Goal: Find specific page/section: Find specific page/section

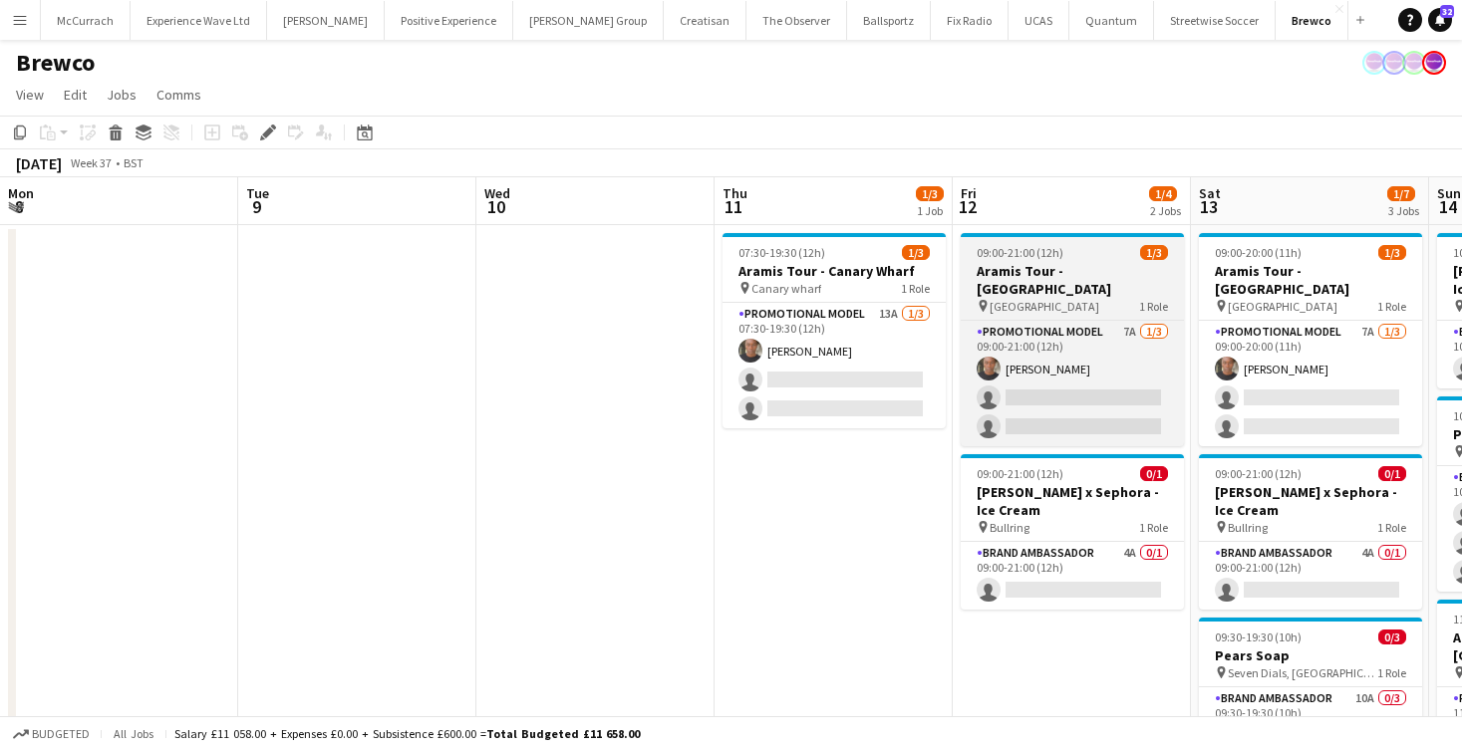
scroll to position [0, 434]
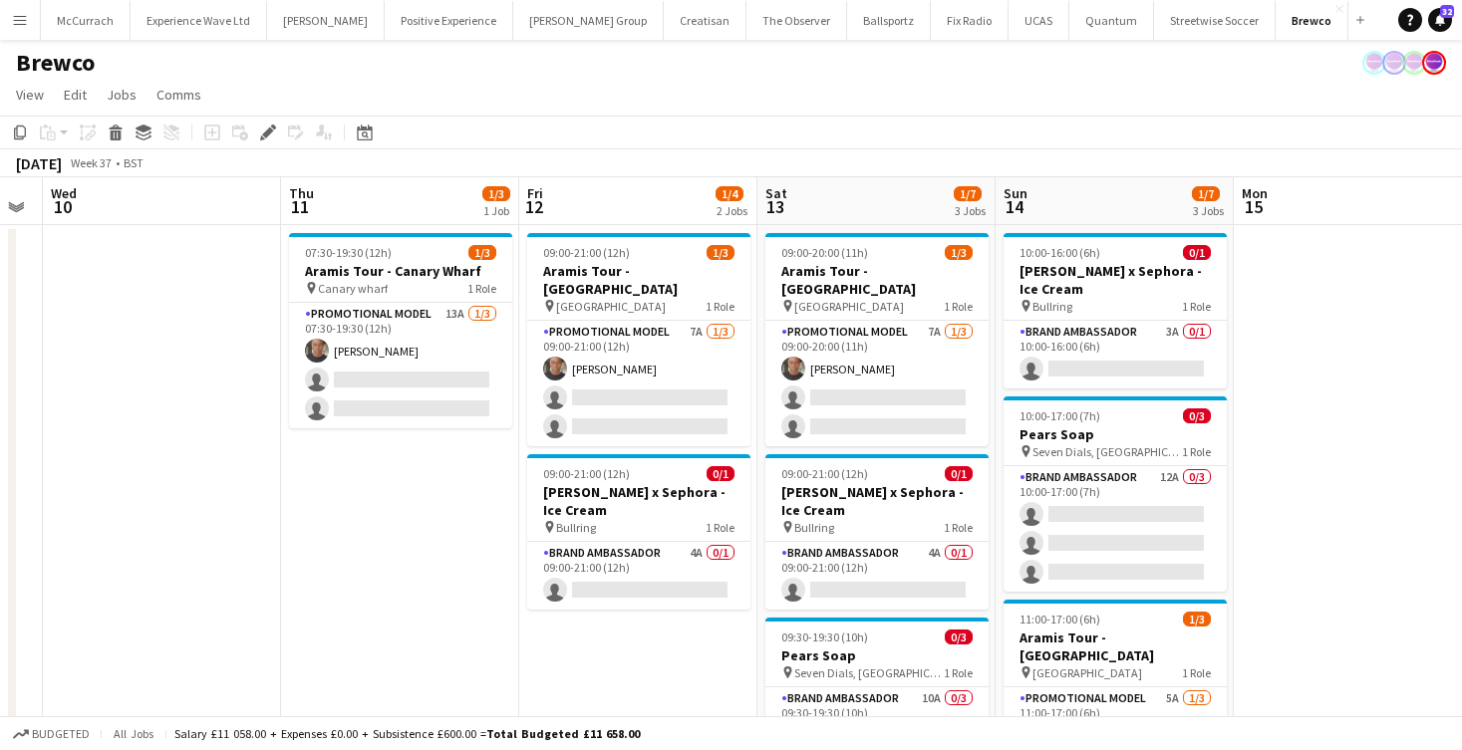
click at [18, 27] on app-icon "Menu" at bounding box center [20, 20] width 16 height 16
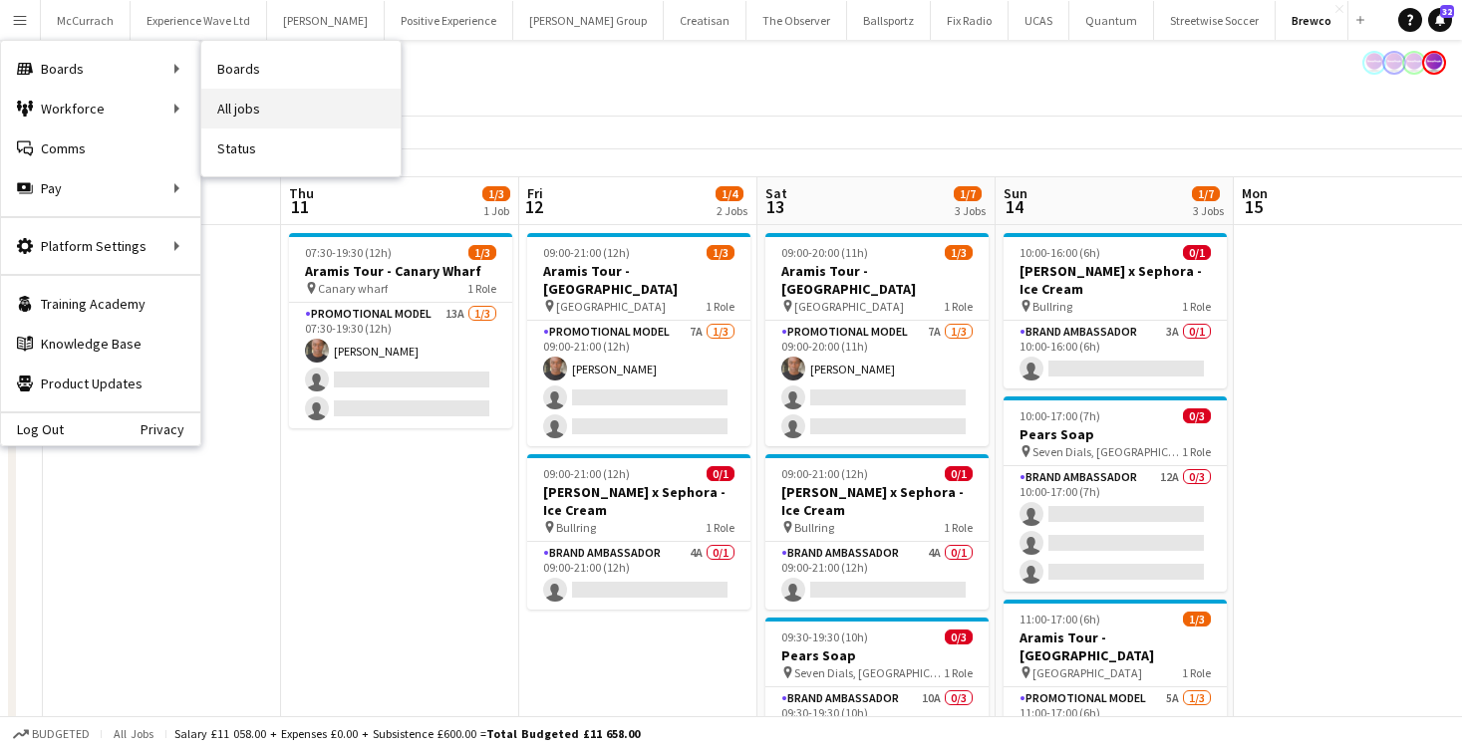
click at [241, 102] on link "All jobs" at bounding box center [300, 109] width 199 height 40
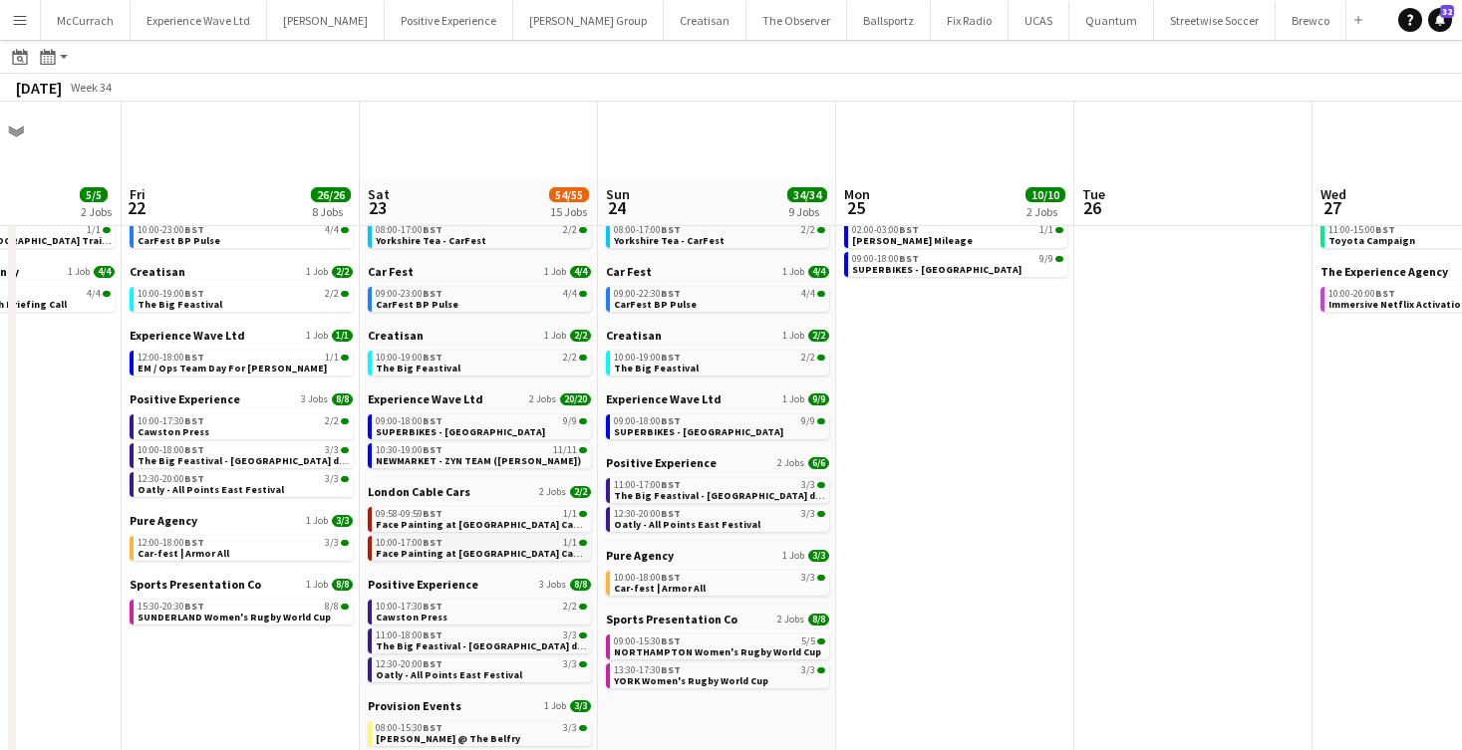
scroll to position [246, 0]
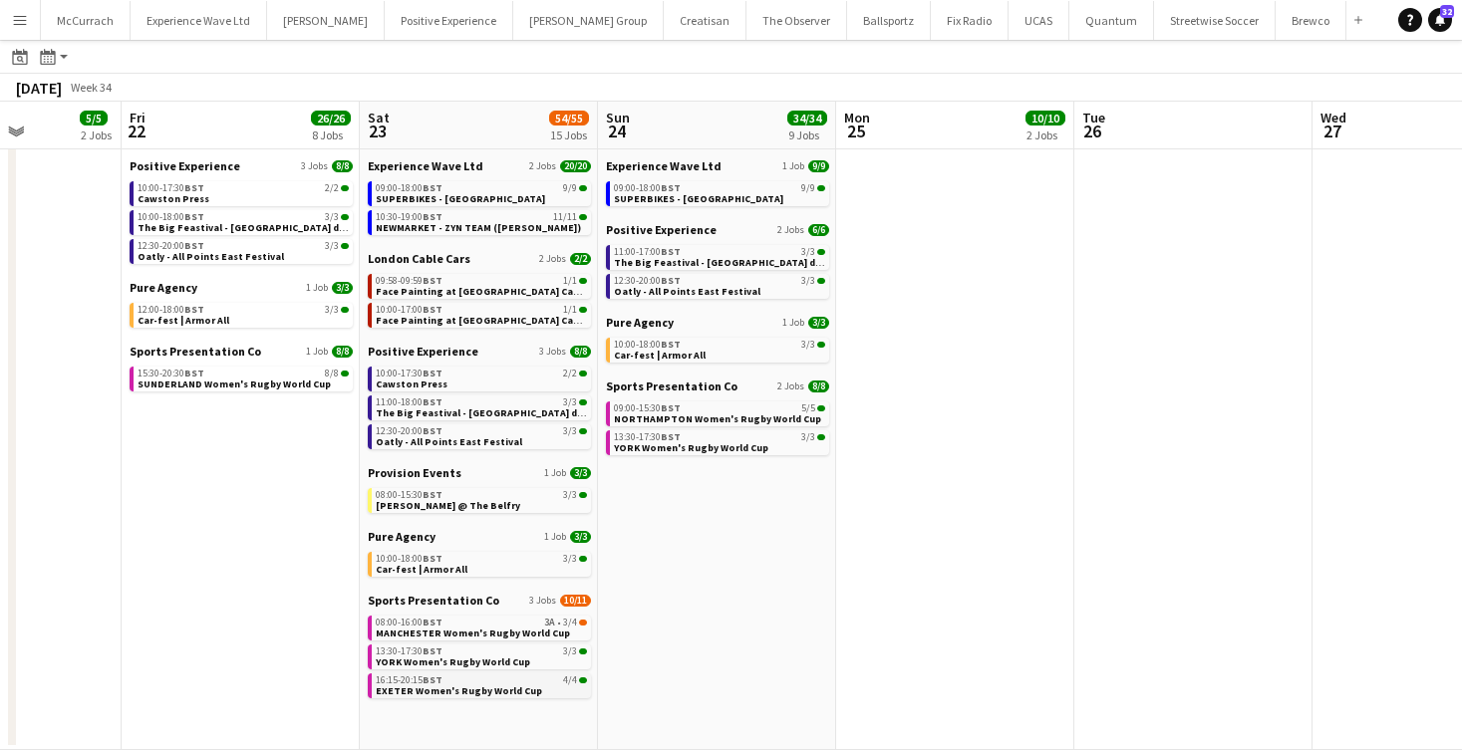
click at [483, 683] on div "16:15-20:15 BST 4/4" at bounding box center [481, 681] width 211 height 10
